Goal: Manage account settings

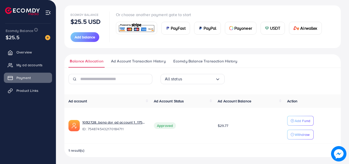
scroll to position [57, 0]
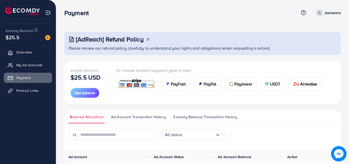
click at [325, 13] on p "banadora" at bounding box center [333, 13] width 16 height 6
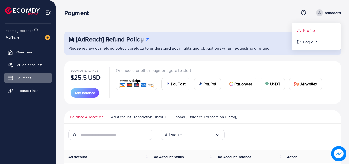
click at [298, 29] on icon at bounding box center [299, 30] width 4 height 4
select select "********"
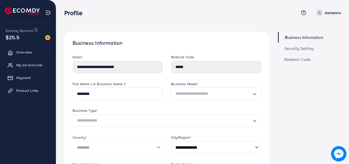
click at [31, 78] on span "Payment" at bounding box center [25, 77] width 14 height 5
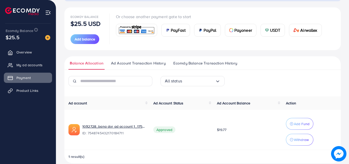
scroll to position [61, 0]
